Goal: Task Accomplishment & Management: Use online tool/utility

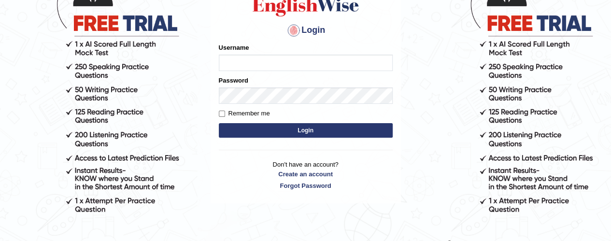
scroll to position [115, 0]
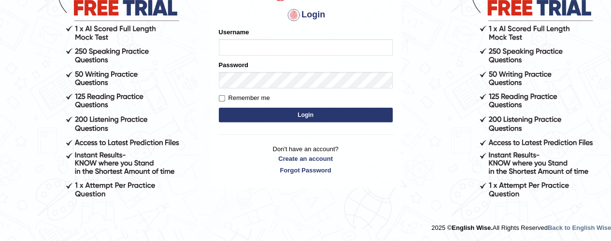
type input "ramandeep77"
click at [310, 116] on button "Login" at bounding box center [306, 115] width 174 height 14
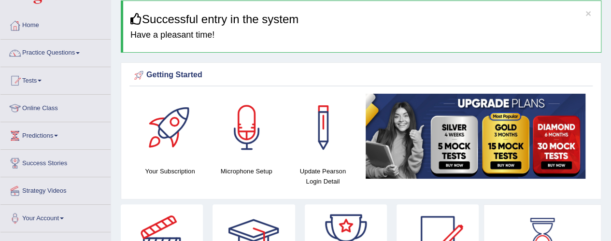
scroll to position [50, 0]
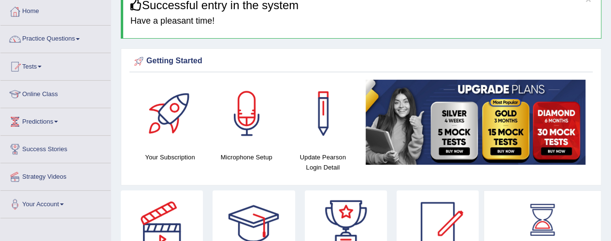
click at [37, 72] on link "Tests" at bounding box center [55, 65] width 110 height 24
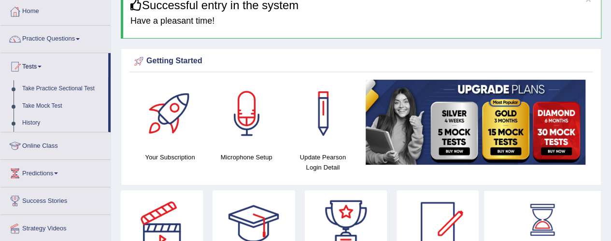
click at [37, 127] on link "History" at bounding box center [63, 122] width 90 height 17
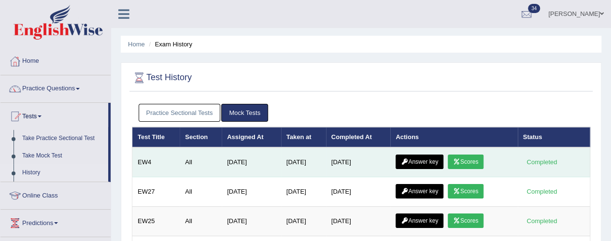
click at [472, 163] on link "Scores" at bounding box center [466, 161] width 36 height 14
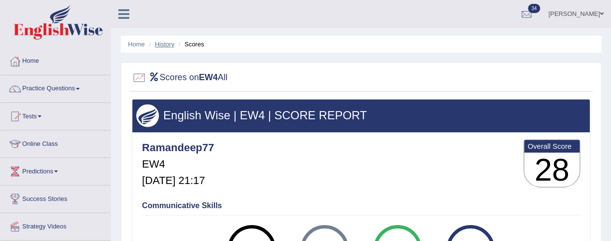
click at [167, 43] on link "History" at bounding box center [164, 44] width 19 height 7
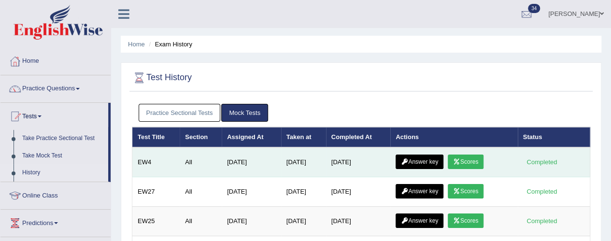
click at [419, 158] on link "Answer key" at bounding box center [419, 161] width 48 height 14
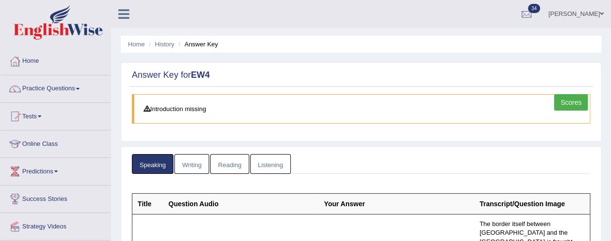
click at [42, 116] on span at bounding box center [40, 116] width 4 height 2
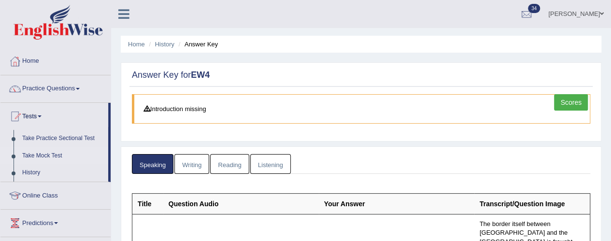
click at [56, 155] on link "Take Mock Test" at bounding box center [63, 155] width 90 height 17
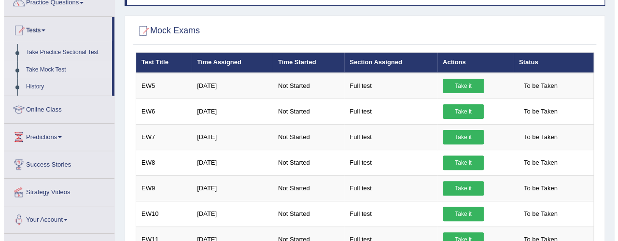
scroll to position [87, 0]
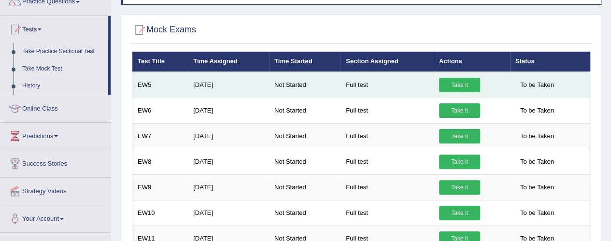
click at [455, 79] on link "Take it" at bounding box center [459, 85] width 41 height 14
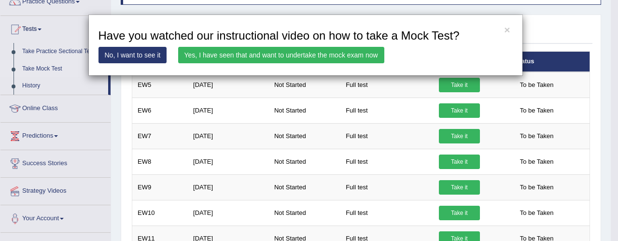
click at [284, 55] on link "Yes, I have seen that and want to undertake the mock exam now" at bounding box center [281, 55] width 206 height 16
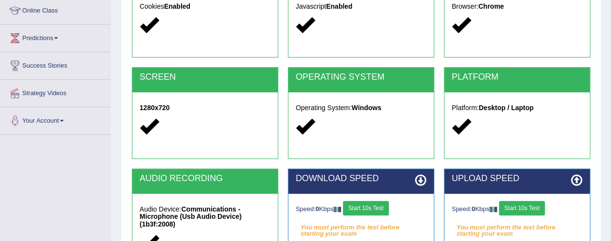
scroll to position [142, 0]
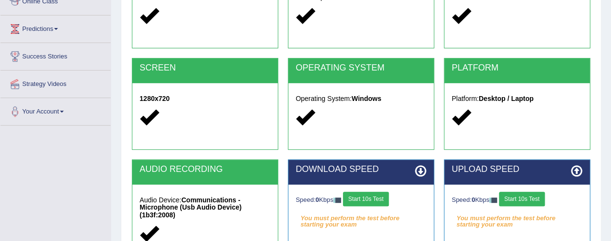
click at [339, 216] on em "You must perform the test before starting your exam" at bounding box center [360, 218] width 131 height 14
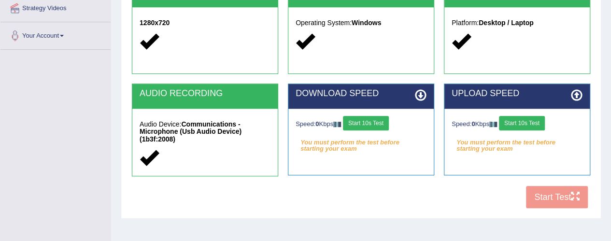
scroll to position [219, 0]
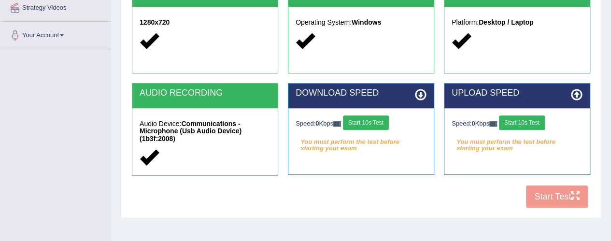
click at [350, 146] on em "You must perform the test before starting your exam" at bounding box center [360, 142] width 131 height 14
click at [349, 143] on em "You must perform the test before starting your exam" at bounding box center [360, 142] width 131 height 14
click at [369, 124] on button "Start 10s Test" at bounding box center [366, 122] width 46 height 14
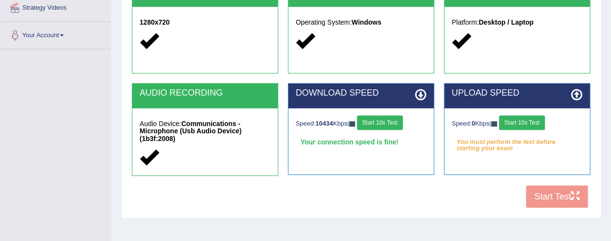
click at [524, 123] on button "Start 10s Test" at bounding box center [522, 122] width 46 height 14
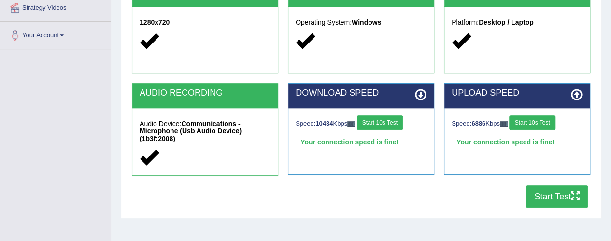
click at [557, 194] on button "Start Test" at bounding box center [557, 196] width 62 height 22
